Goal: Task Accomplishment & Management: Manage account settings

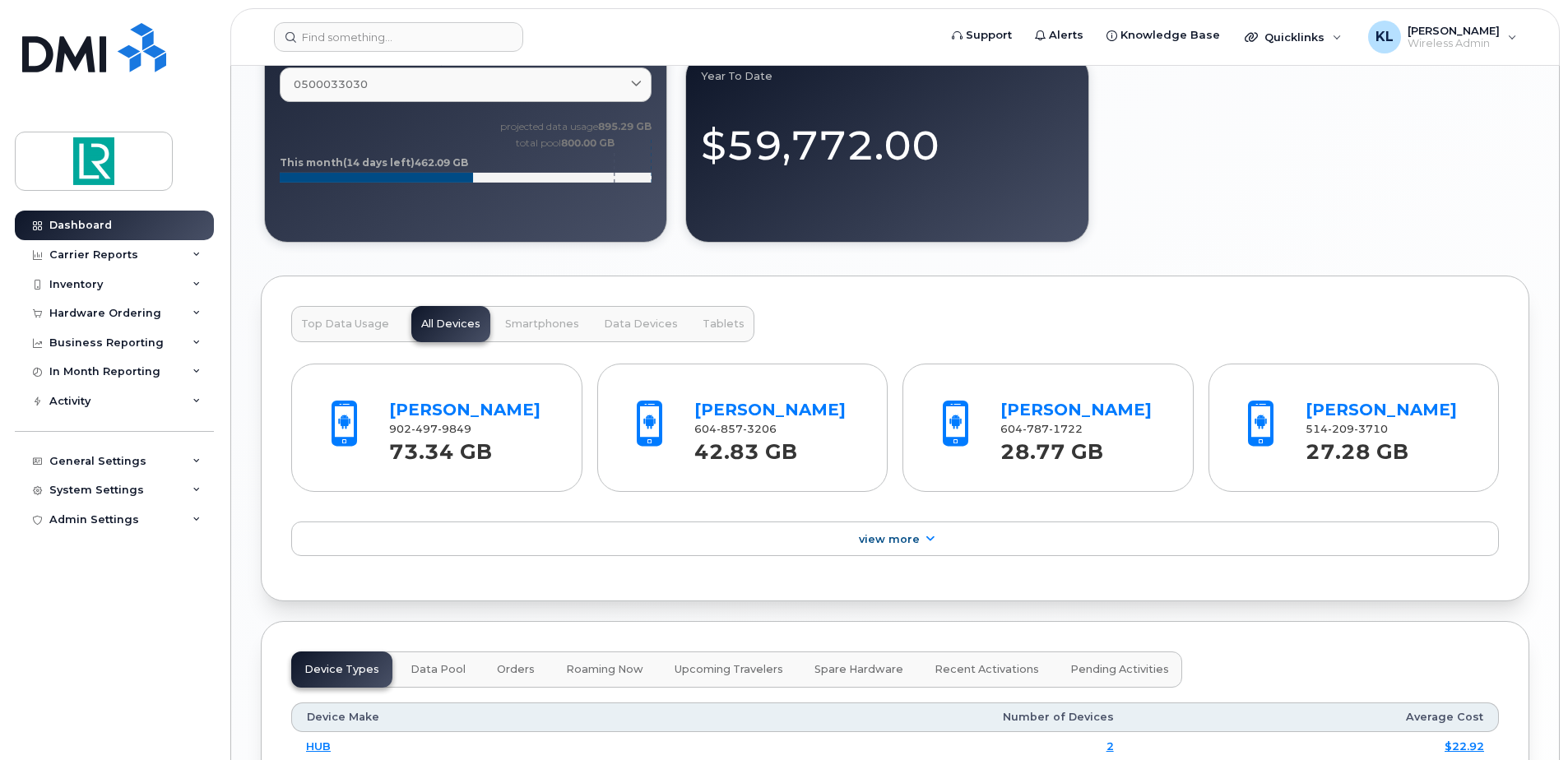
scroll to position [1480, 0]
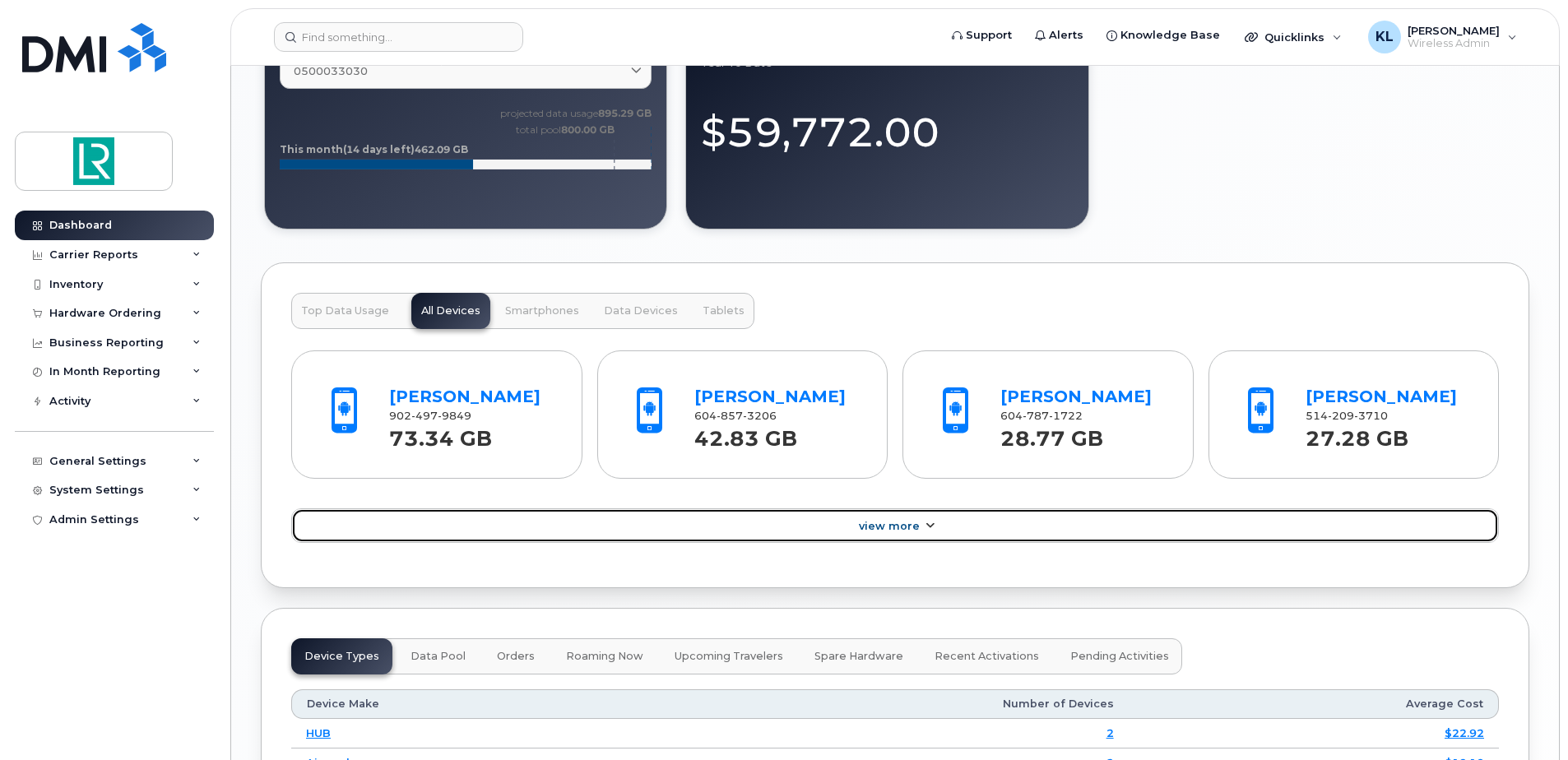
click at [915, 522] on span "View More" at bounding box center [889, 526] width 61 height 12
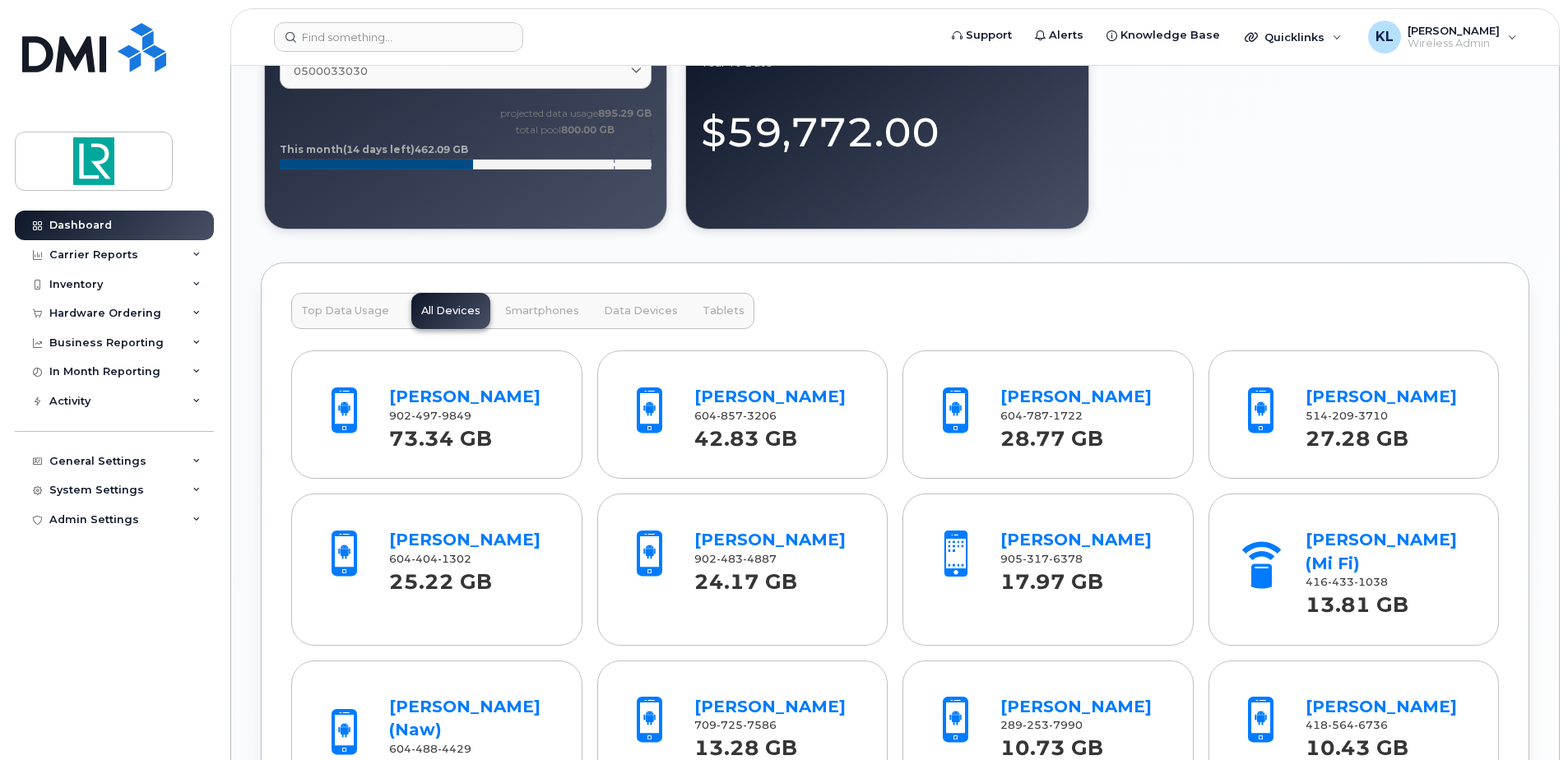
click at [483, 438] on strong "73.34 GB" at bounding box center [441, 433] width 102 height 34
click at [483, 401] on link "[PERSON_NAME]" at bounding box center [464, 396] width 151 height 19
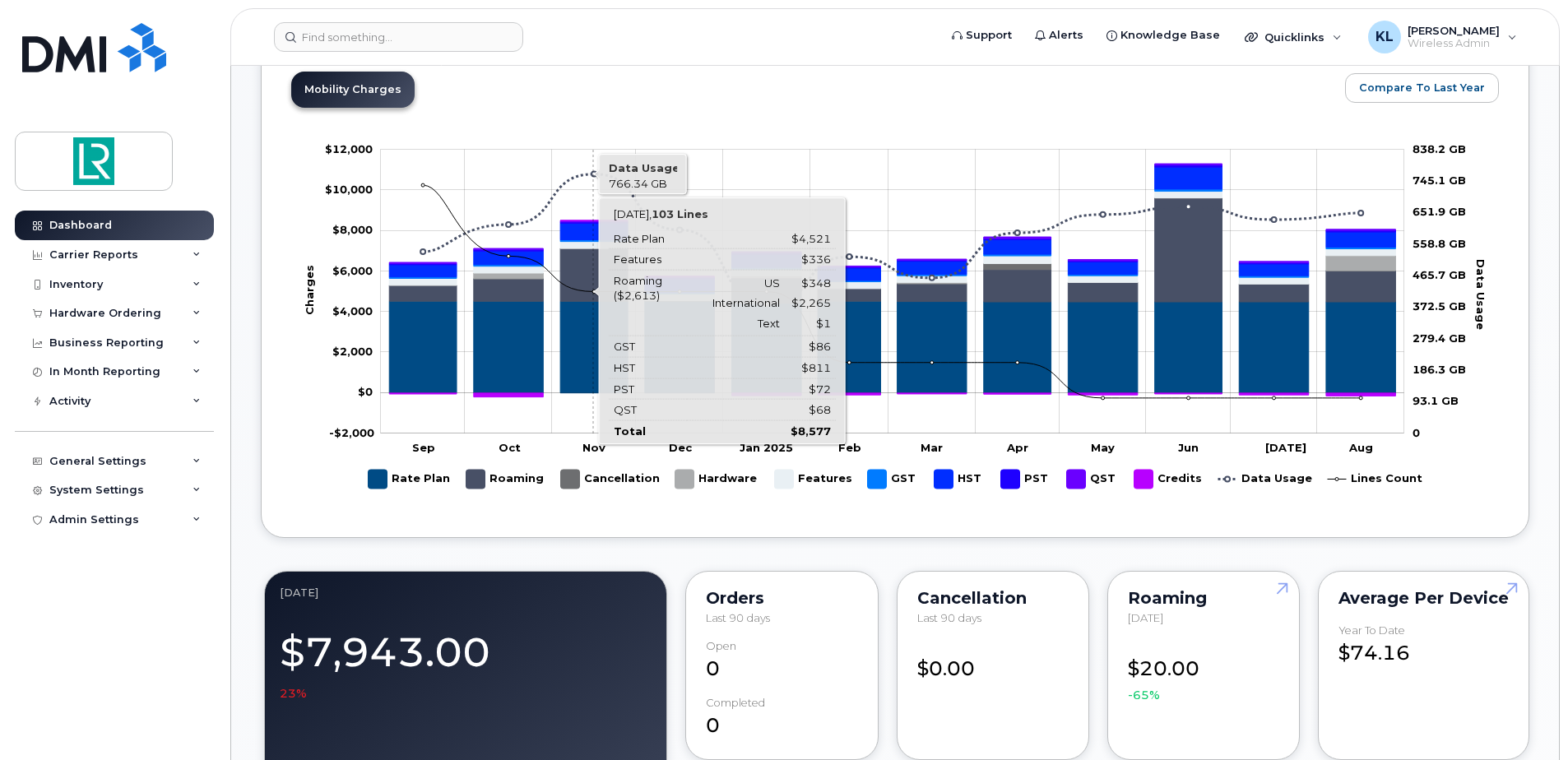
scroll to position [741, 0]
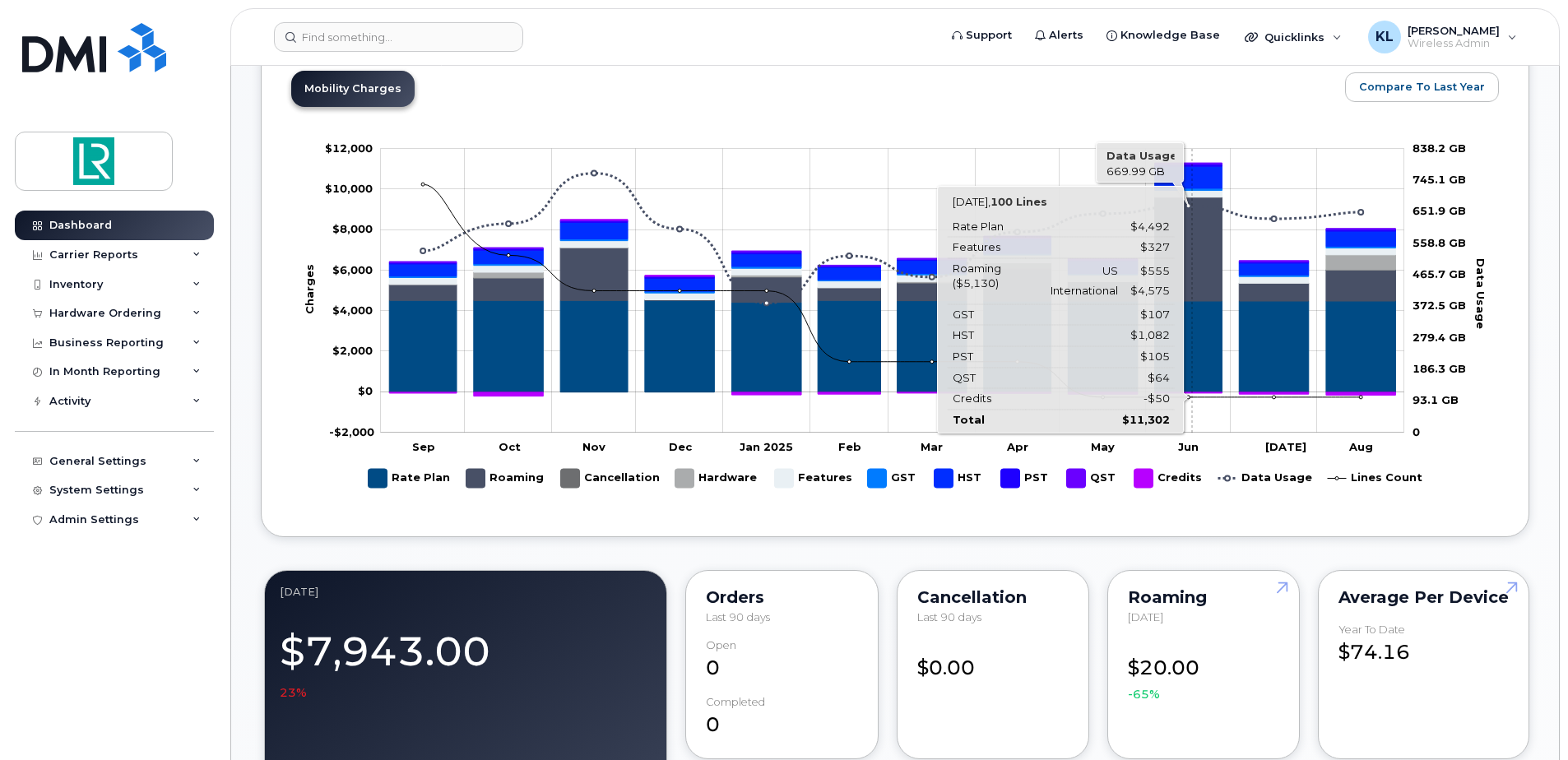
click at [1192, 192] on icon "Features" at bounding box center [1188, 193] width 67 height 6
click at [1194, 177] on icon "HST" at bounding box center [1188, 177] width 67 height 22
click at [1188, 259] on icon "Roaming" at bounding box center [1188, 249] width 67 height 103
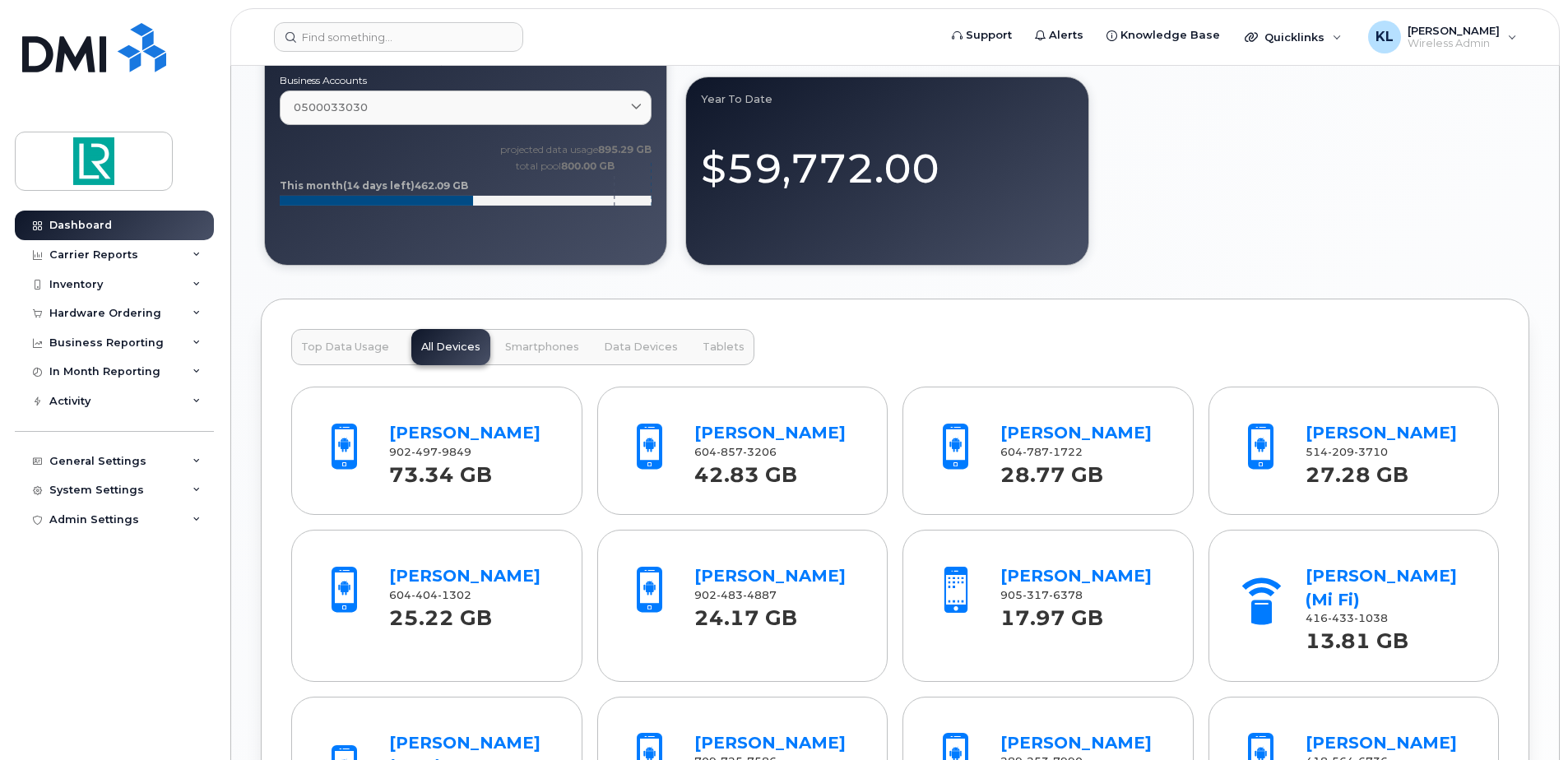
scroll to position [1316, 0]
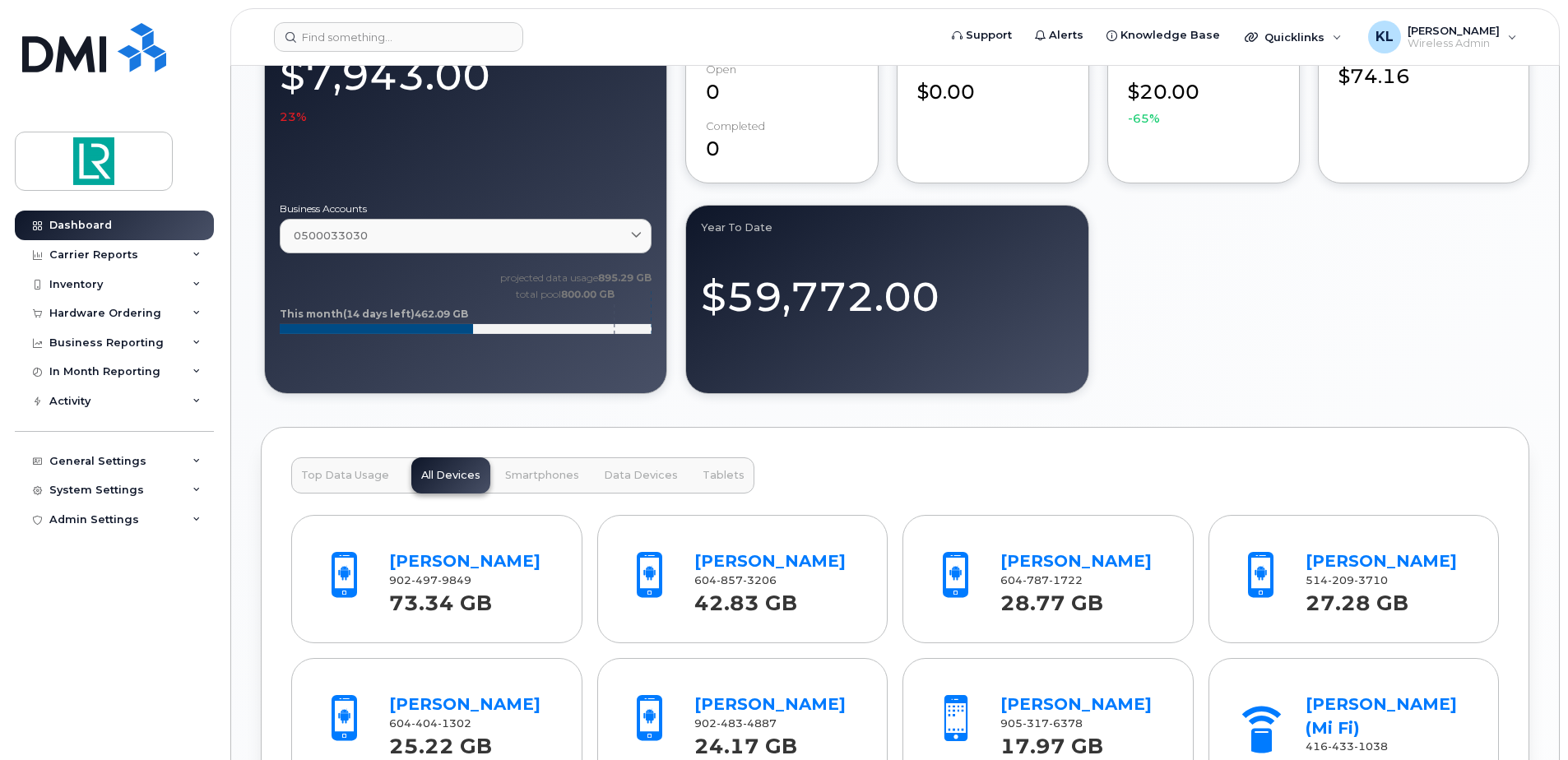
click at [1266, 261] on div "August 2025 $7,943.00 23% Business Accounts 0500033030 0500033030 LLOYD'S REGIS…" at bounding box center [894, 194] width 1269 height 406
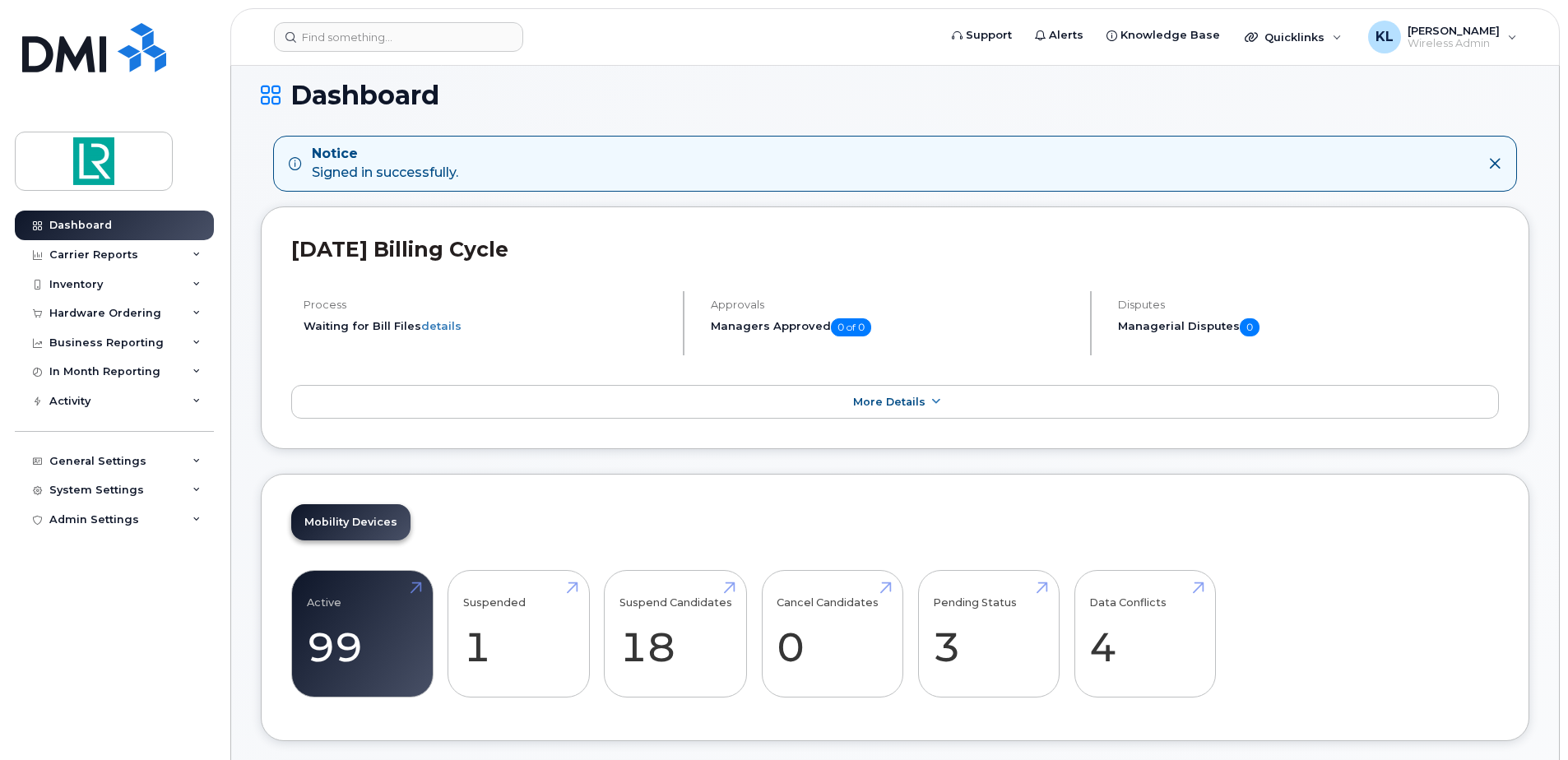
scroll to position [0, 0]
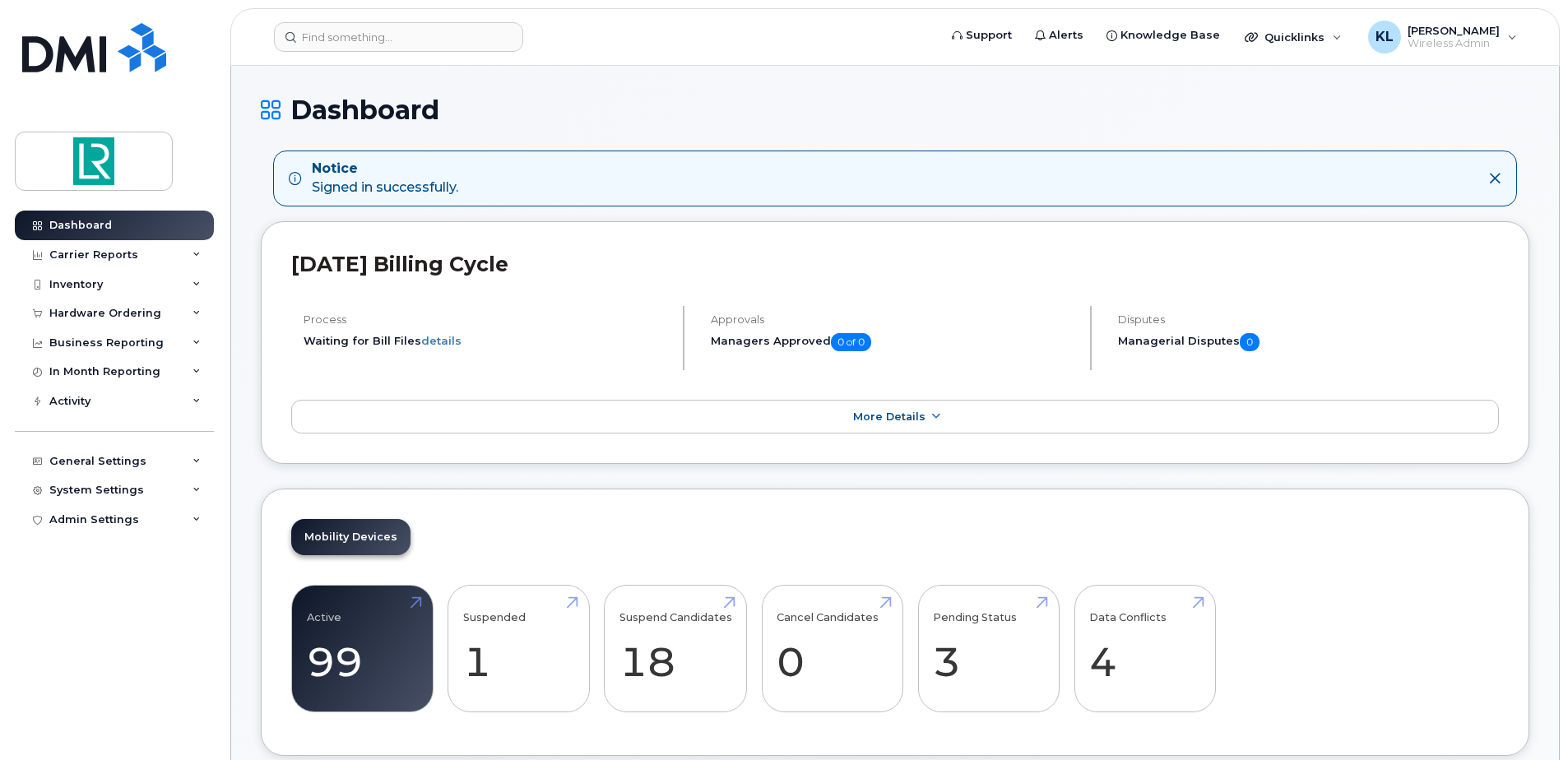
click at [476, 108] on h1 "Dashboard" at bounding box center [894, 109] width 1269 height 29
click at [592, 48] on form at bounding box center [600, 37] width 653 height 30
drag, startPoint x: 592, startPoint y: 48, endPoint x: 78, endPoint y: 175, distance: 529.5
click at [78, 175] on img at bounding box center [93, 162] width 126 height 48
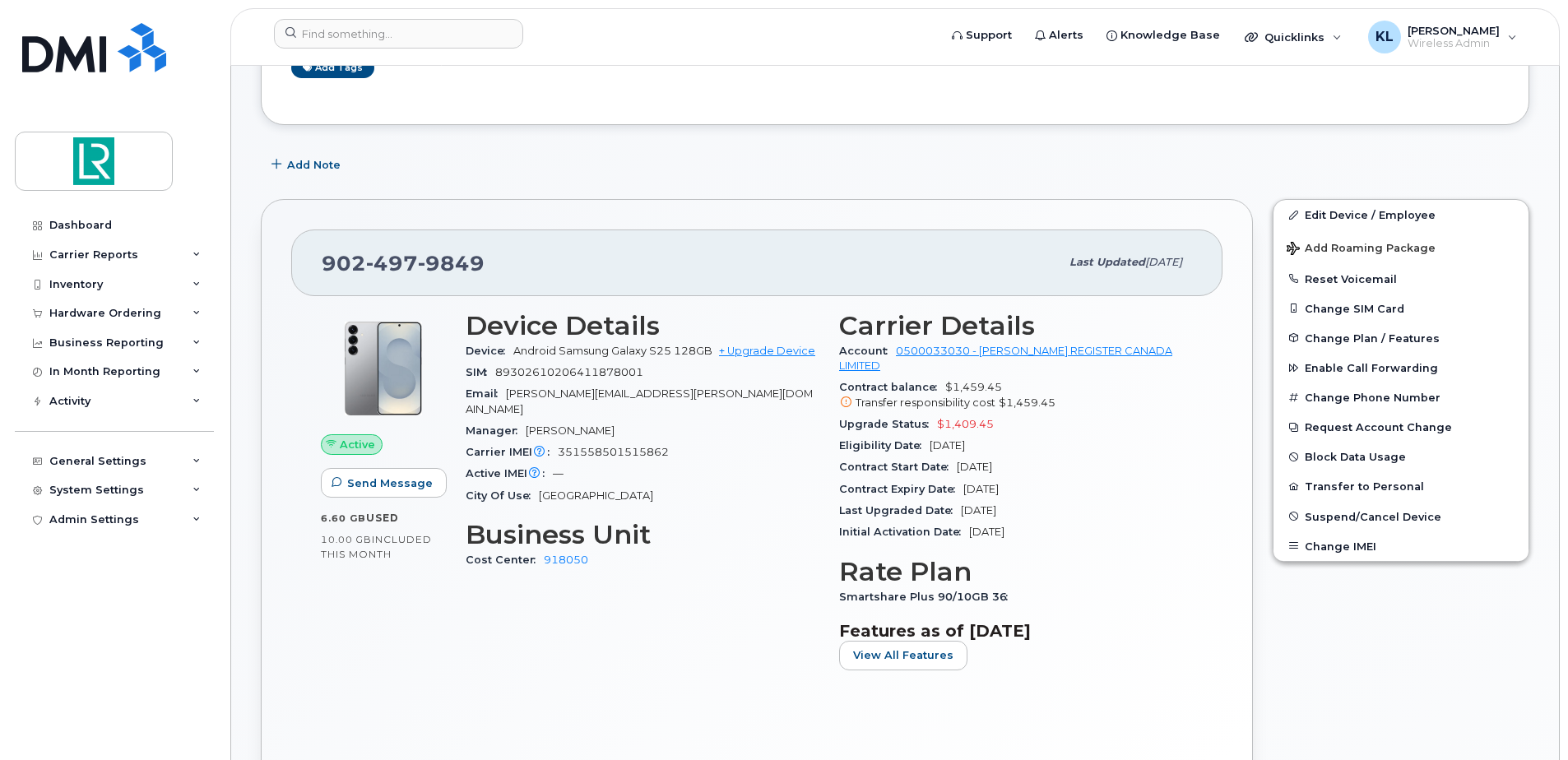
scroll to position [329, 0]
click at [1333, 455] on button "Block Data Usage" at bounding box center [1400, 455] width 255 height 30
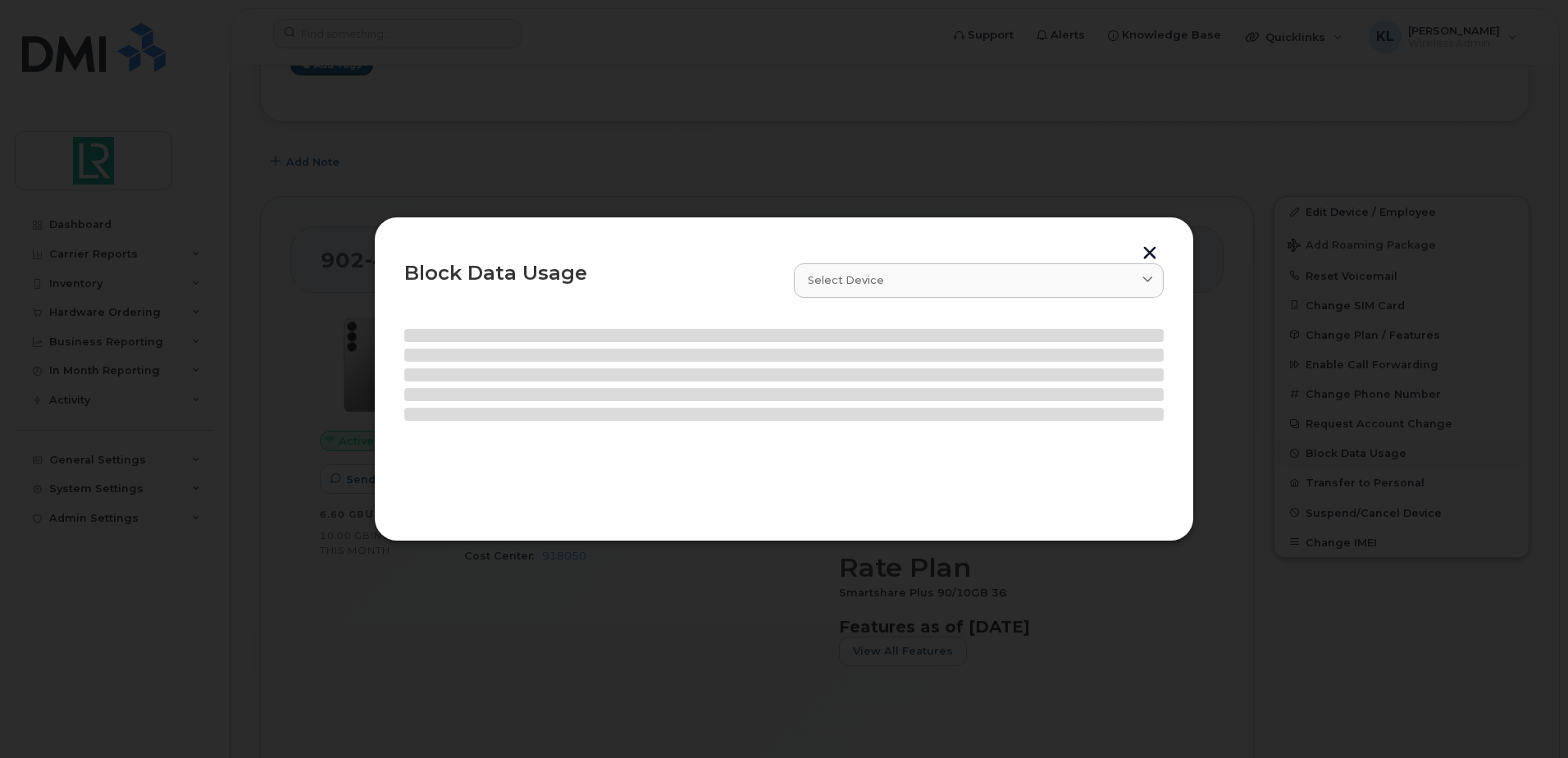
select select
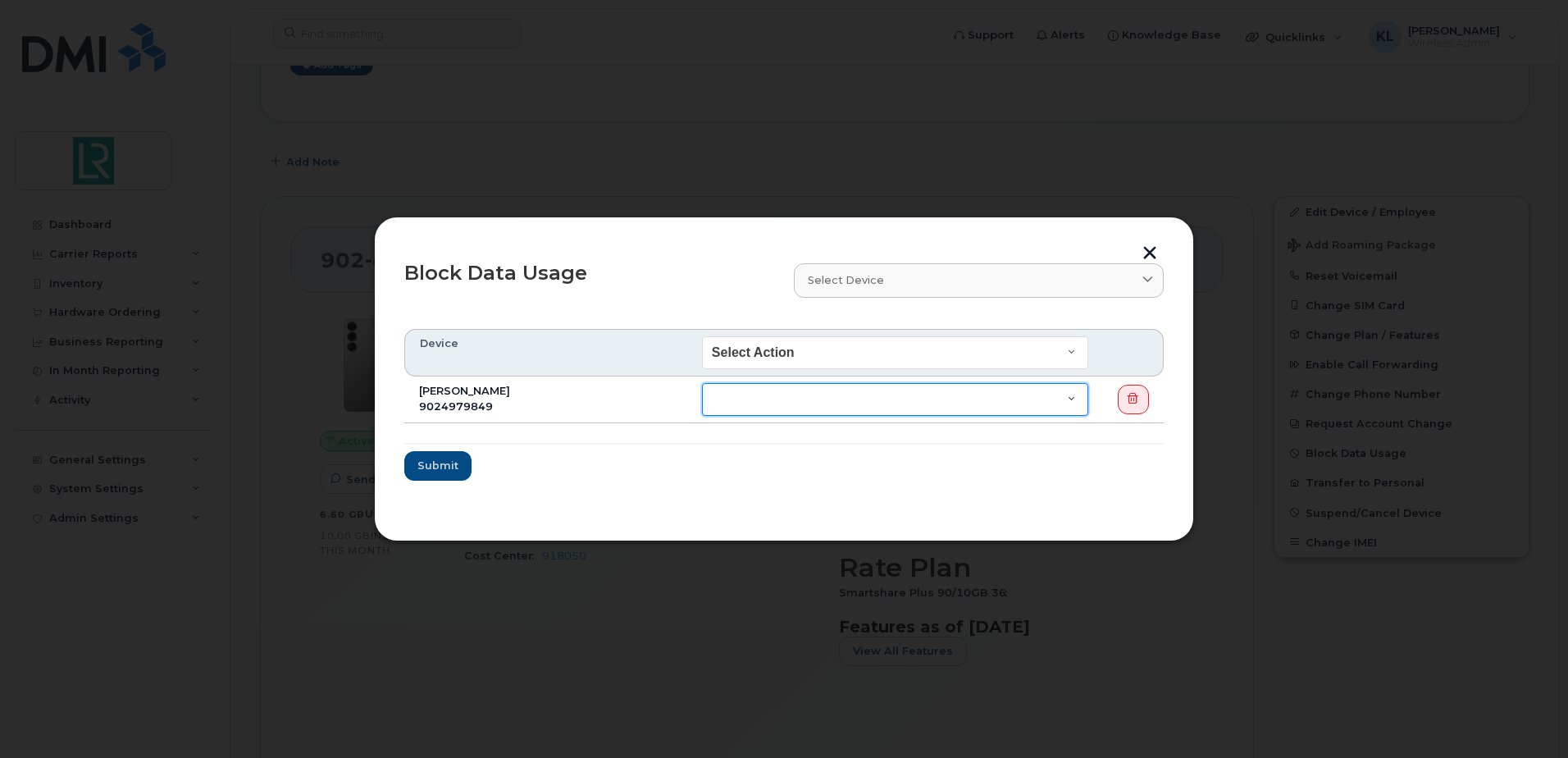
click at [1073, 397] on select "End of Bill Cycle Indefinitely" at bounding box center [895, 399] width 386 height 33
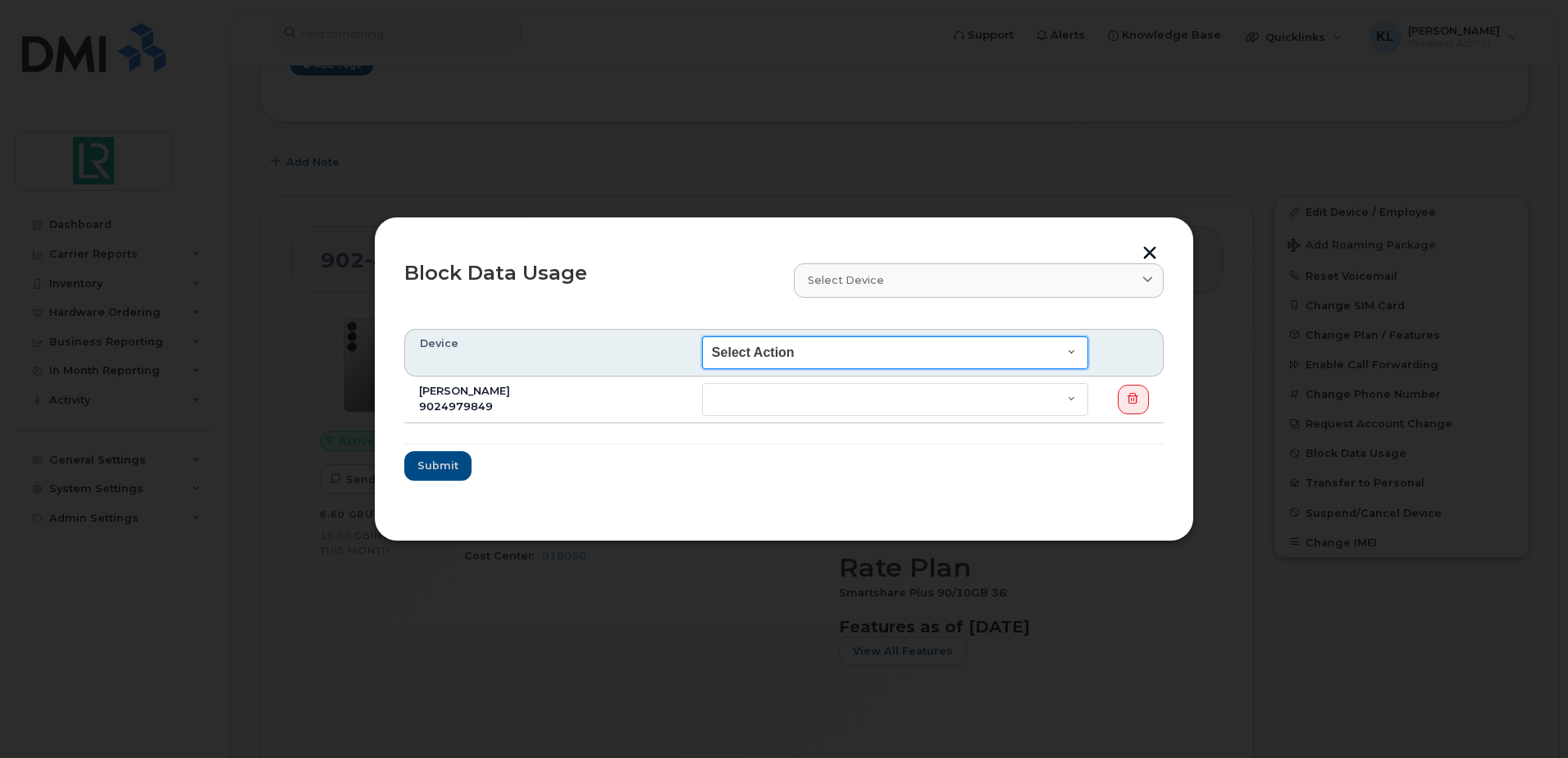
click at [849, 354] on select "Select Action End of Bill Cycle Indefinitely" at bounding box center [895, 352] width 386 height 33
click at [1062, 343] on select "Select Action End of Bill Cycle Indefinitely" at bounding box center [895, 352] width 386 height 33
click at [1072, 351] on select "Select Action End of Bill Cycle Indefinitely" at bounding box center [895, 352] width 386 height 33
select select "blocked_bill_cycle"
click at [703, 336] on select "Select Action End of Bill Cycle Indefinitely" at bounding box center [895, 352] width 386 height 33
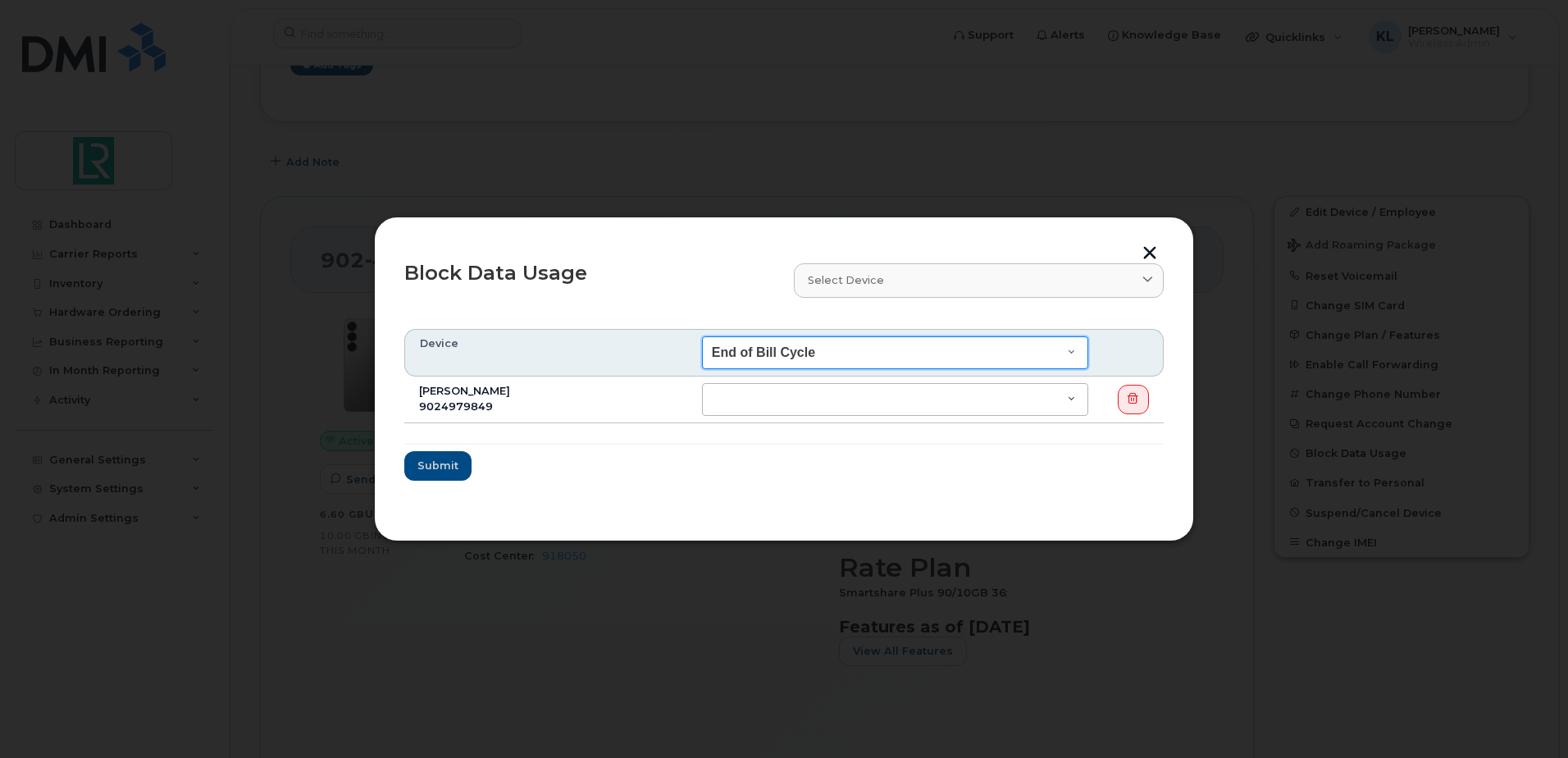
select select "blocked_bill_cycle"
click at [1145, 254] on button "button" at bounding box center [1150, 255] width 25 height 18
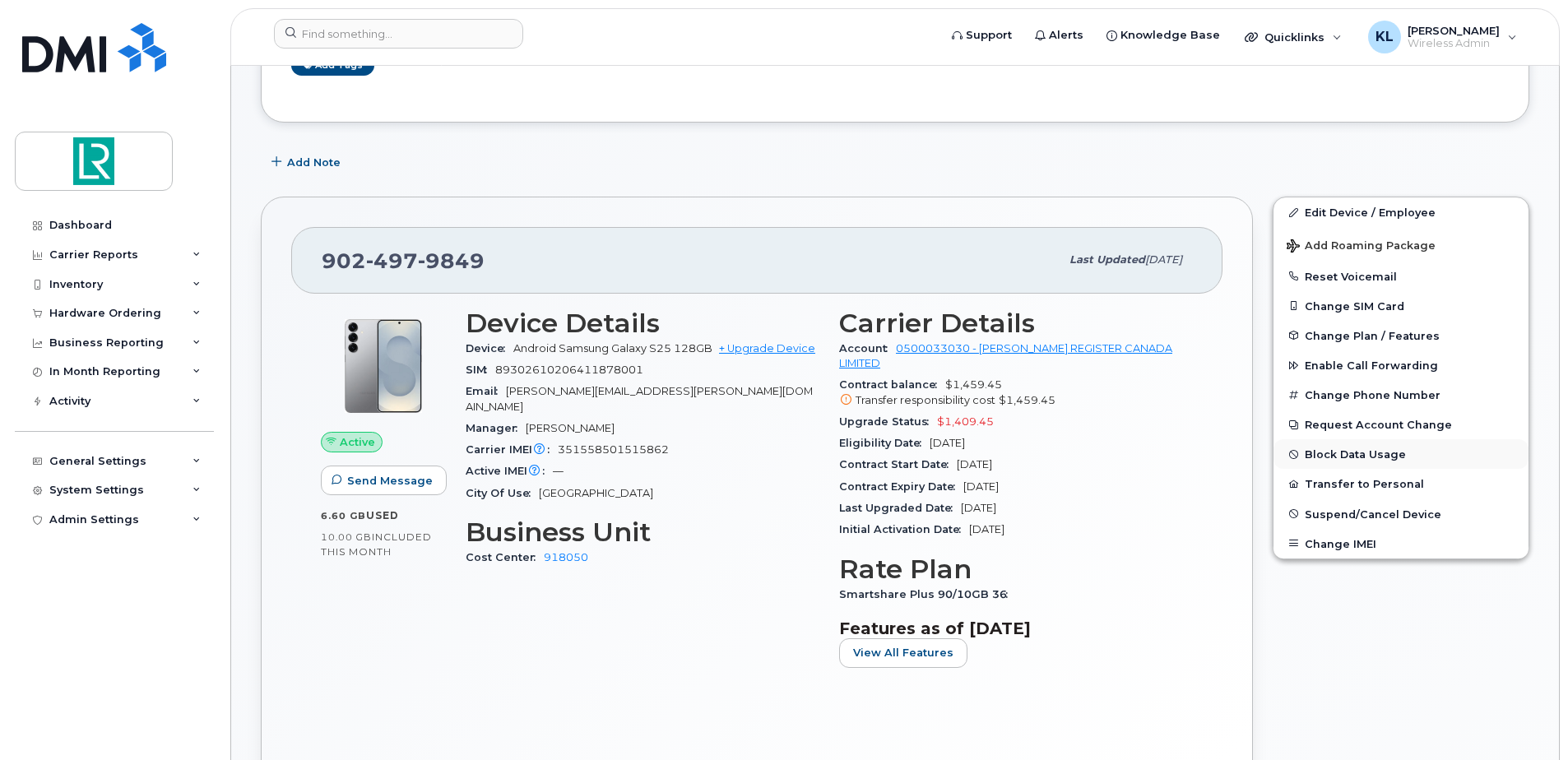
click at [1321, 452] on button "Block Data Usage" at bounding box center [1400, 455] width 255 height 30
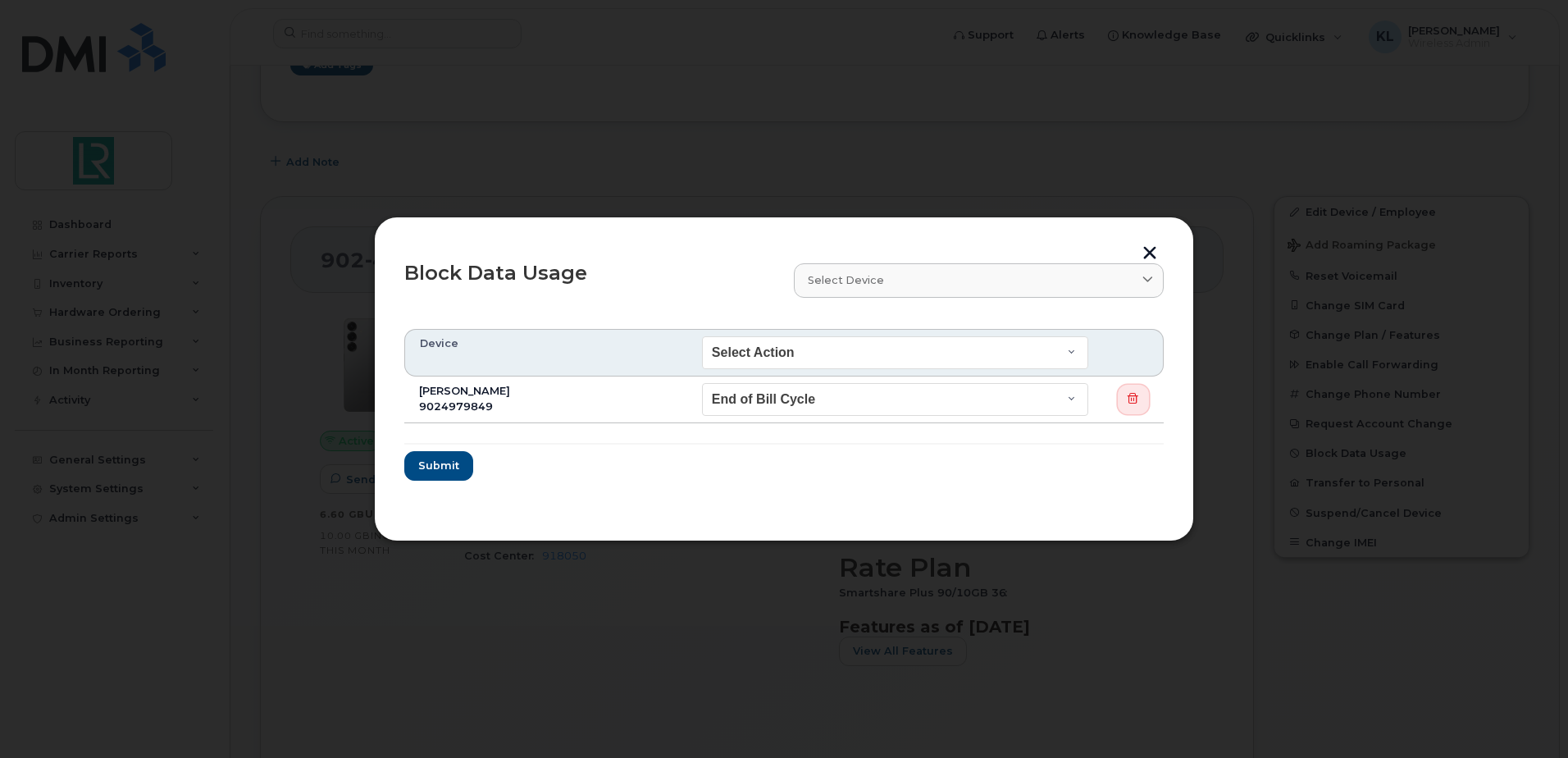
click at [1130, 394] on icon "button" at bounding box center [1133, 399] width 11 height 11
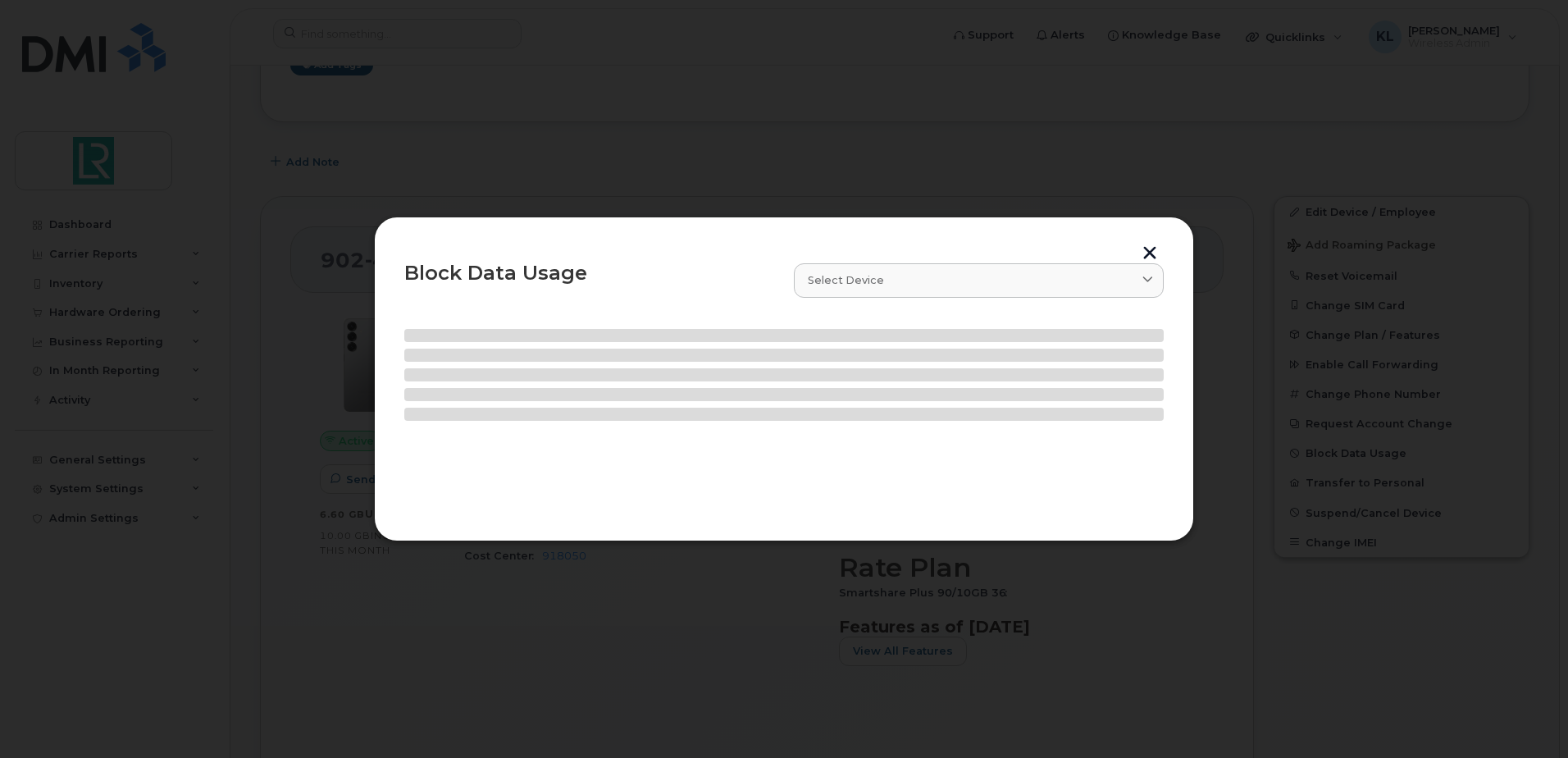
click at [1158, 247] on button "button" at bounding box center [1150, 255] width 25 height 18
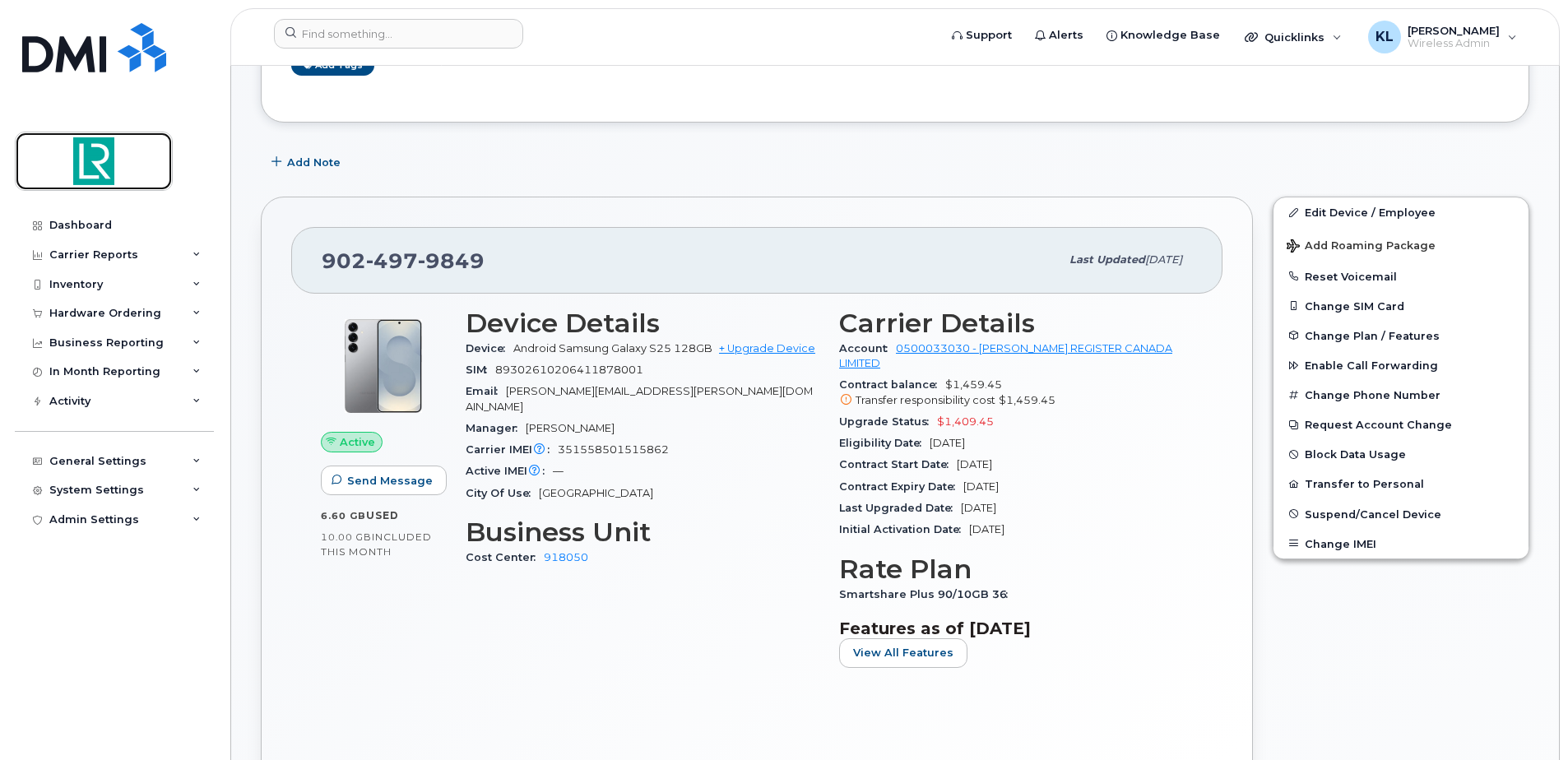
click at [80, 162] on img at bounding box center [93, 162] width 126 height 48
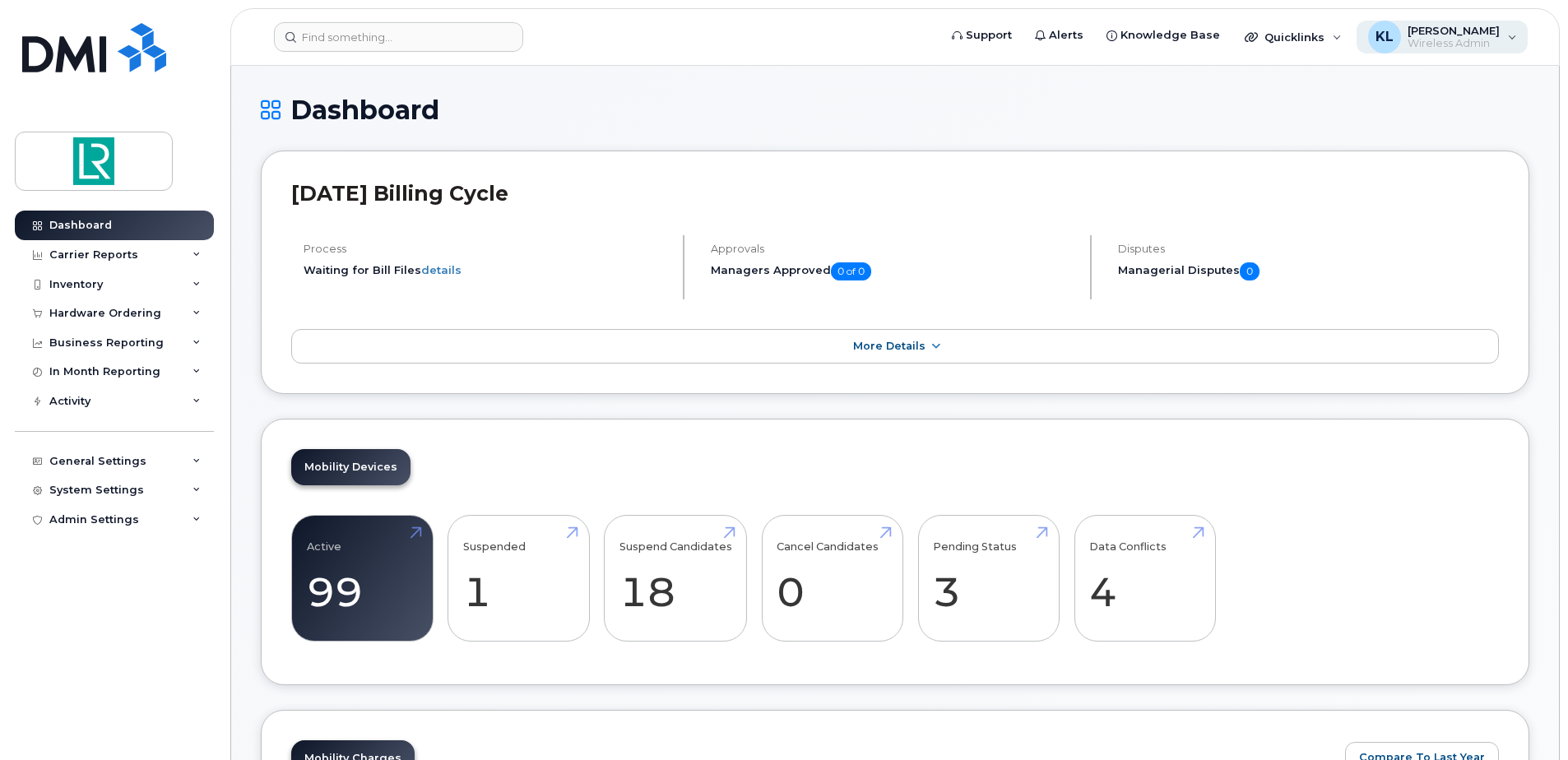
click at [1479, 30] on span "[PERSON_NAME]" at bounding box center [1453, 30] width 92 height 13
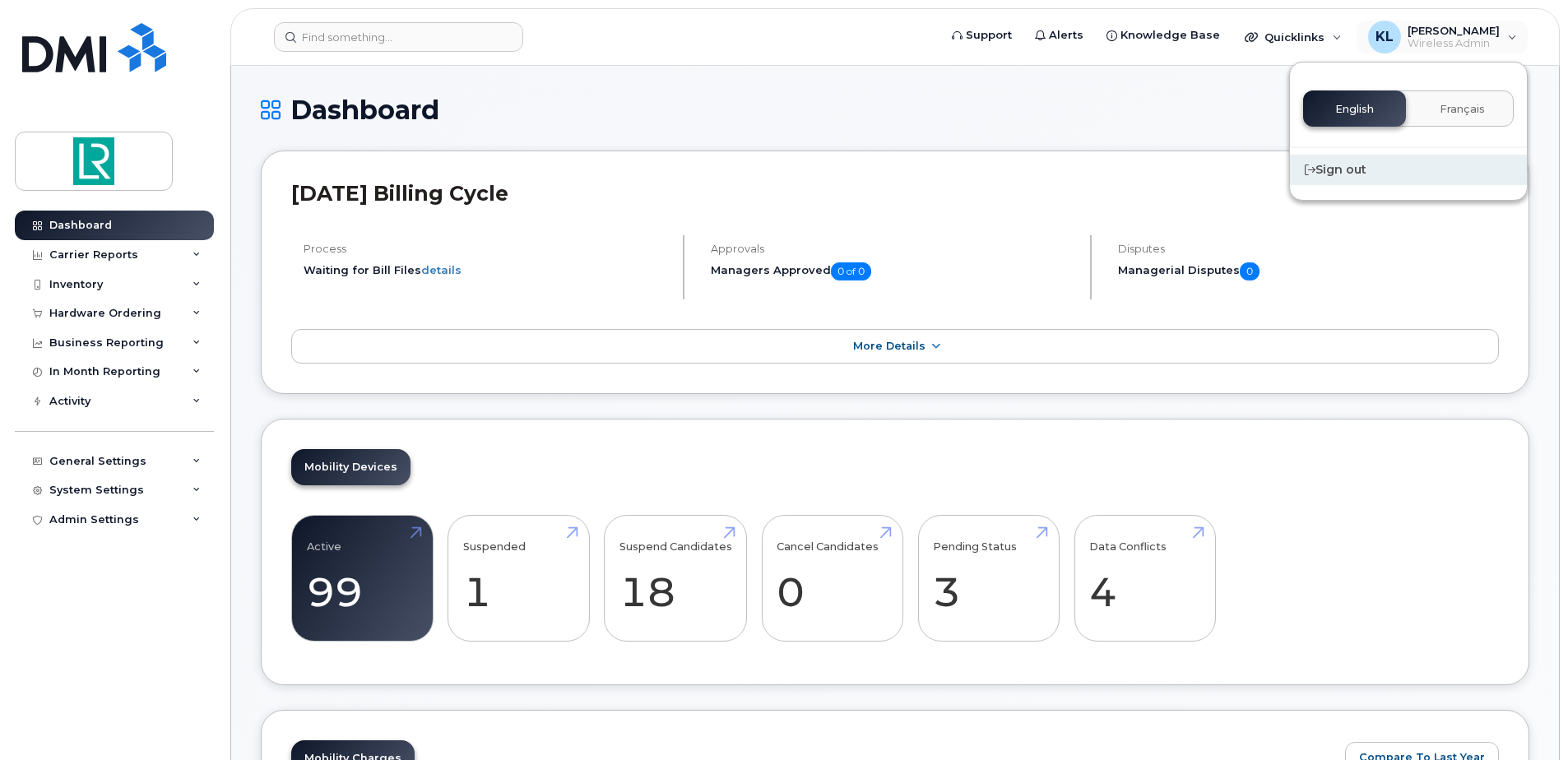
click at [1357, 174] on div "Sign out" at bounding box center [1408, 169] width 237 height 30
